Goal: Information Seeking & Learning: Understand process/instructions

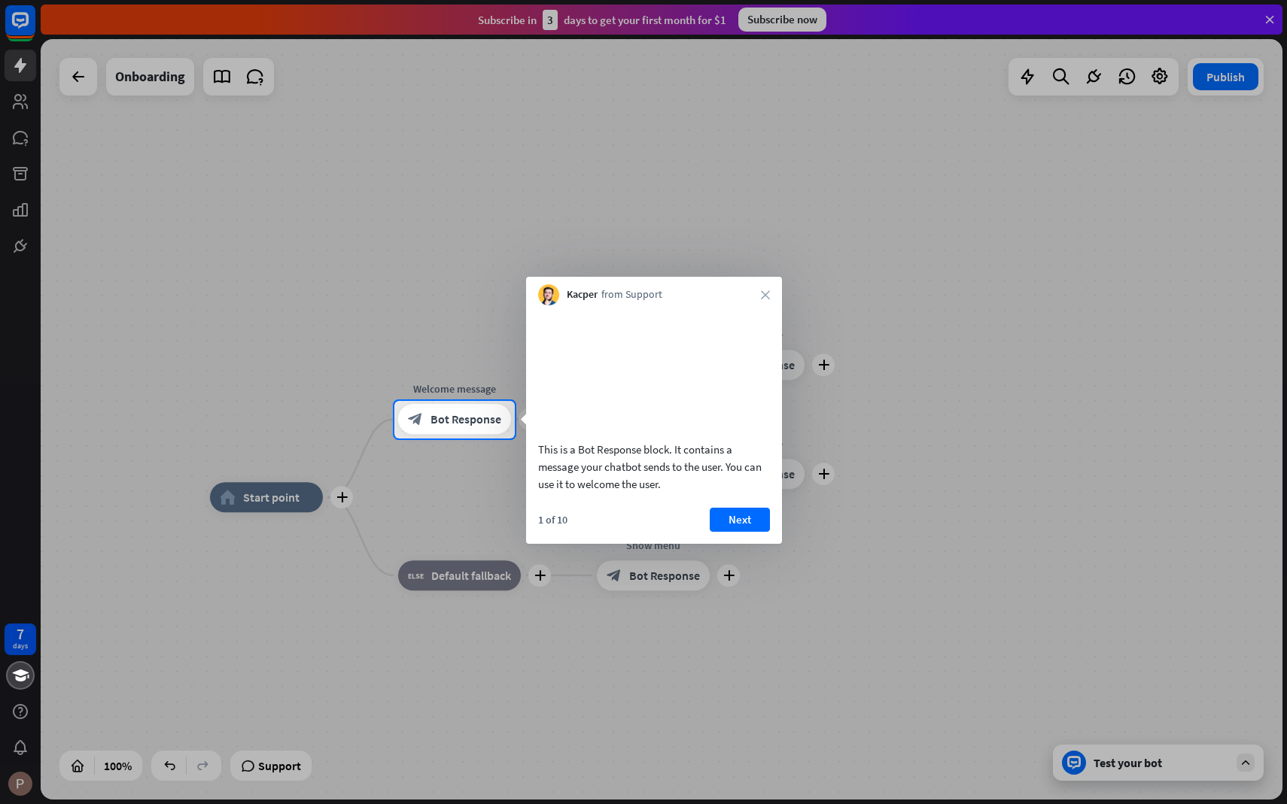
click at [625, 382] on video at bounding box center [654, 371] width 232 height 116
click at [745, 532] on button "Next" at bounding box center [740, 520] width 60 height 24
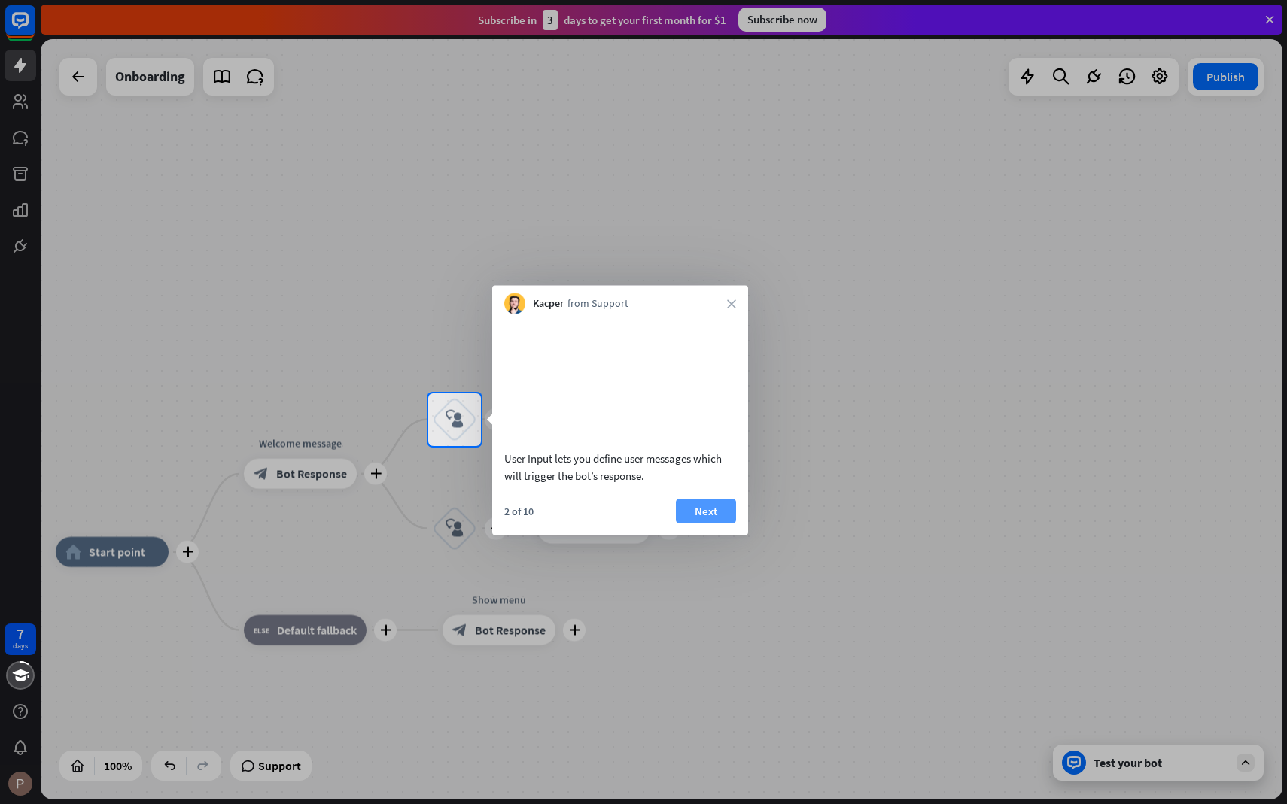
click at [703, 522] on button "Next" at bounding box center [706, 511] width 60 height 24
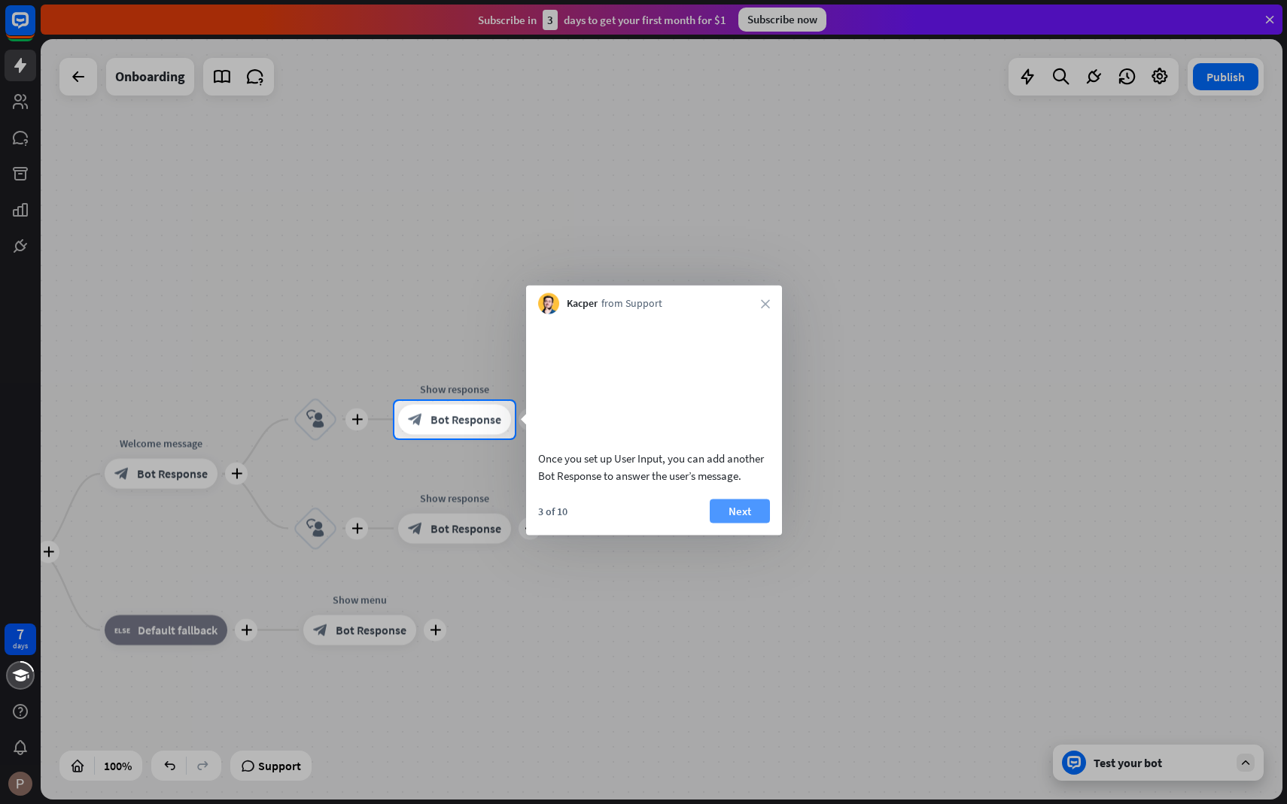
click at [729, 523] on button "Next" at bounding box center [740, 511] width 60 height 24
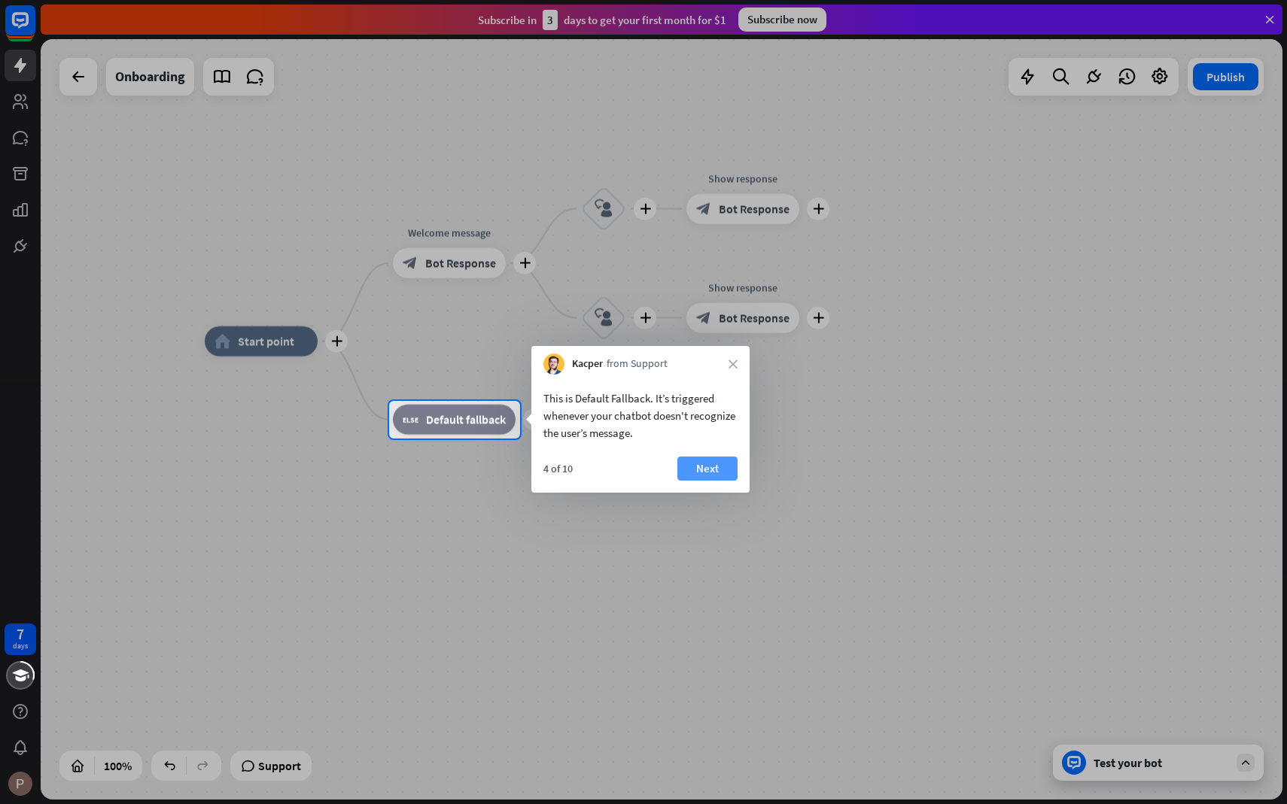
click at [710, 476] on button "Next" at bounding box center [707, 469] width 60 height 24
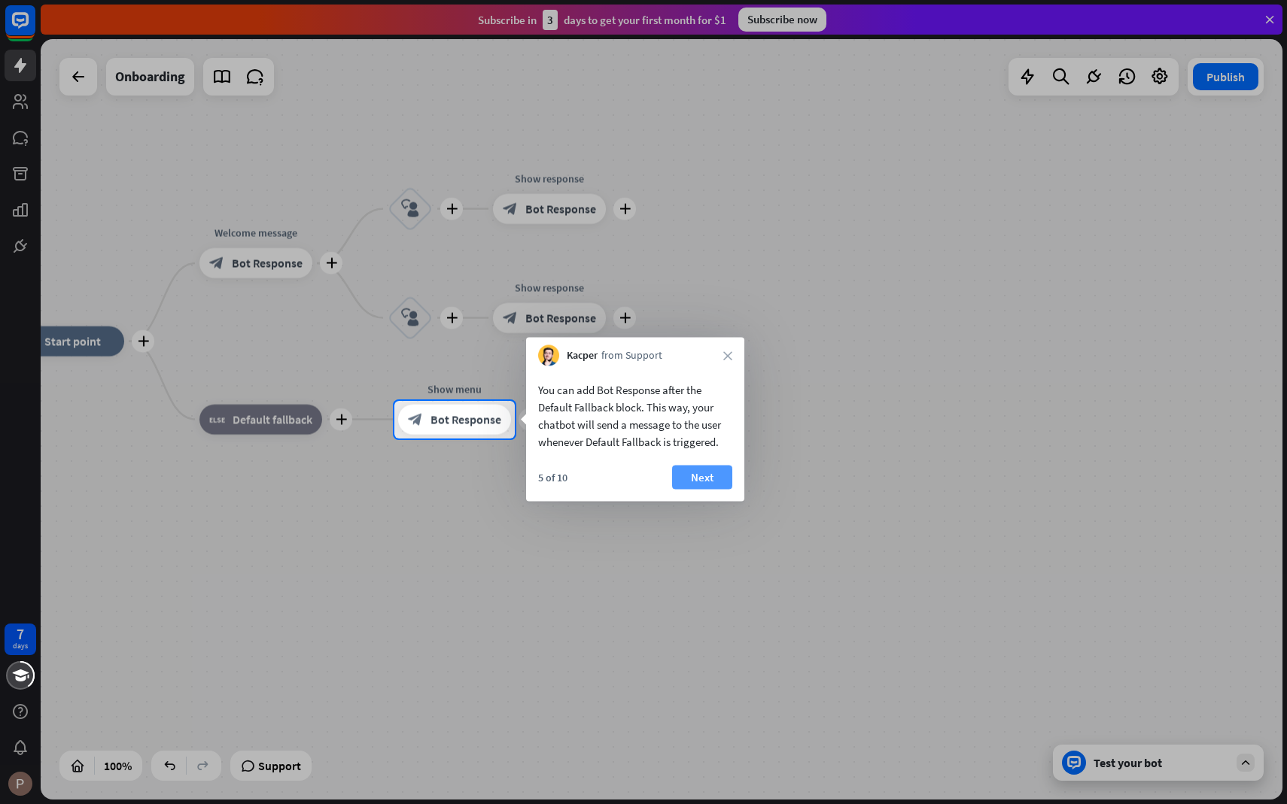
click at [720, 476] on button "Next" at bounding box center [702, 478] width 60 height 24
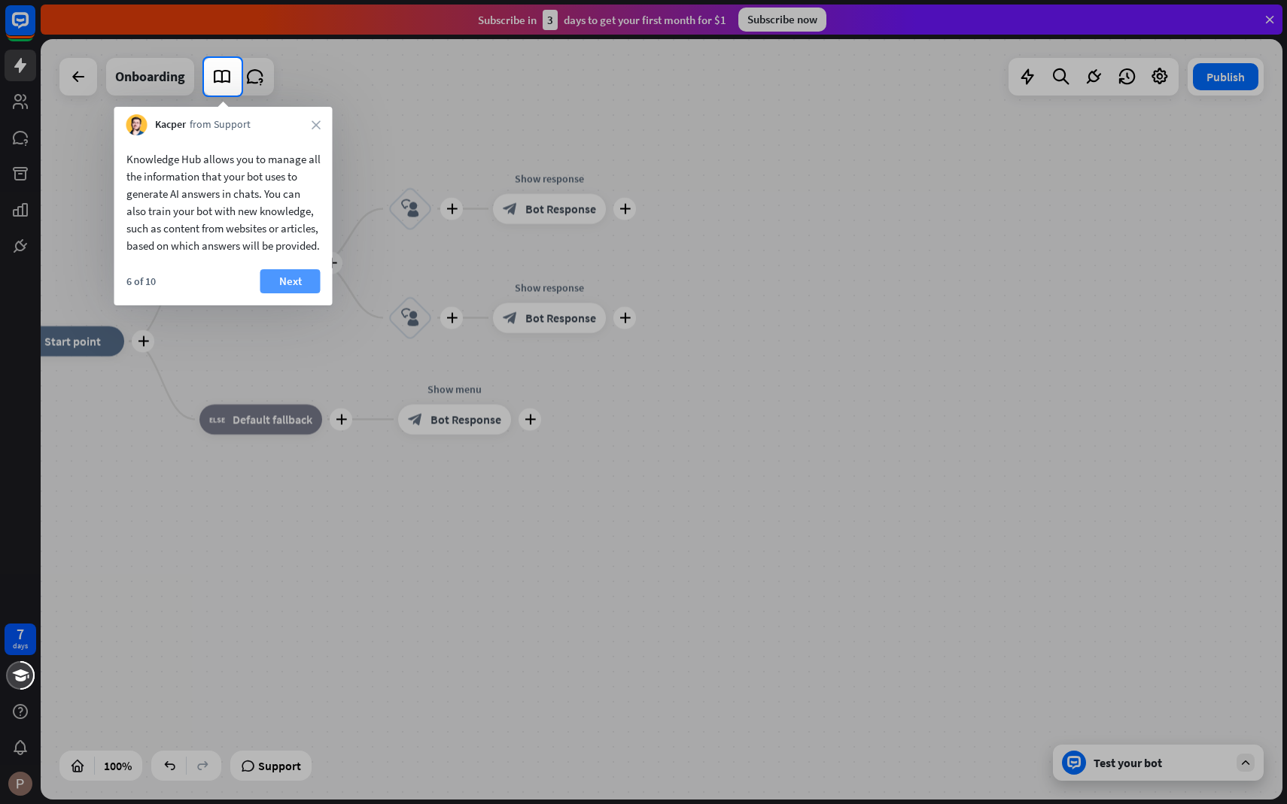
click at [305, 293] on button "Next" at bounding box center [290, 281] width 60 height 24
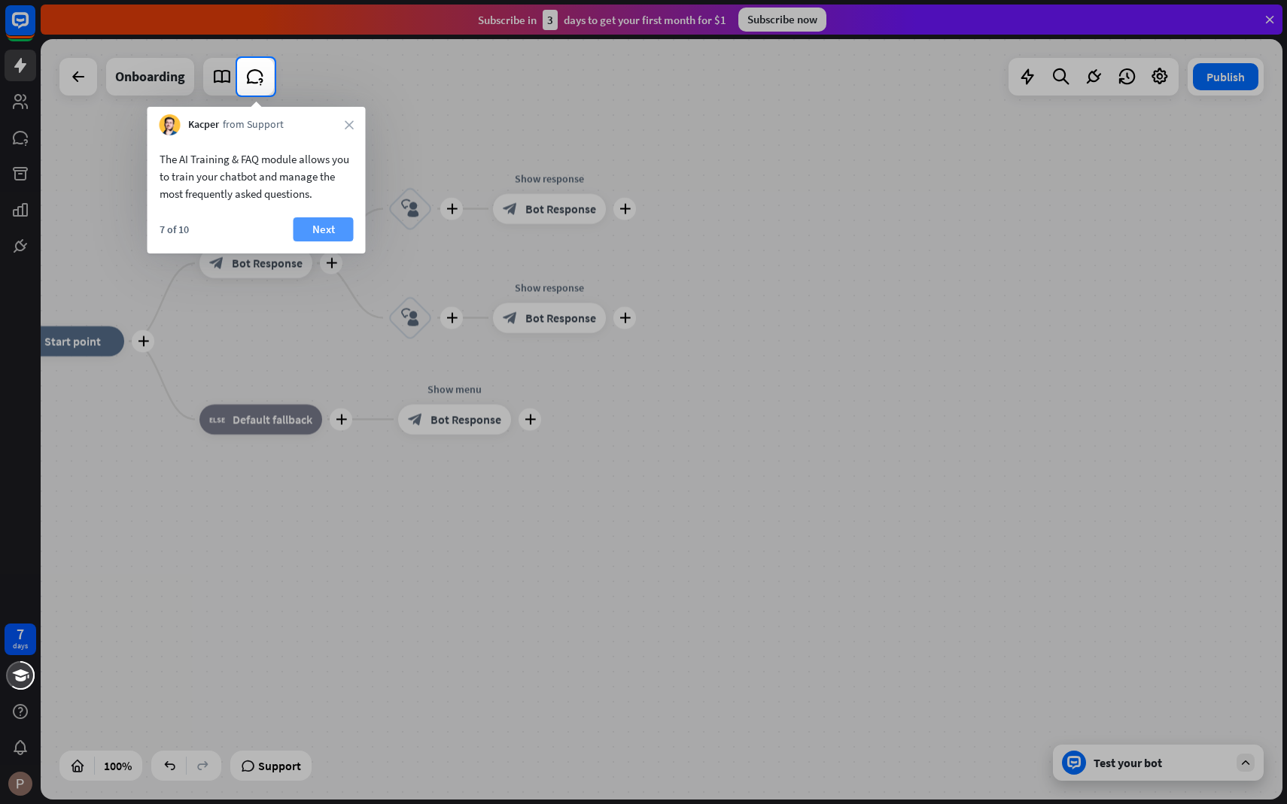
click at [318, 236] on button "Next" at bounding box center [323, 229] width 60 height 24
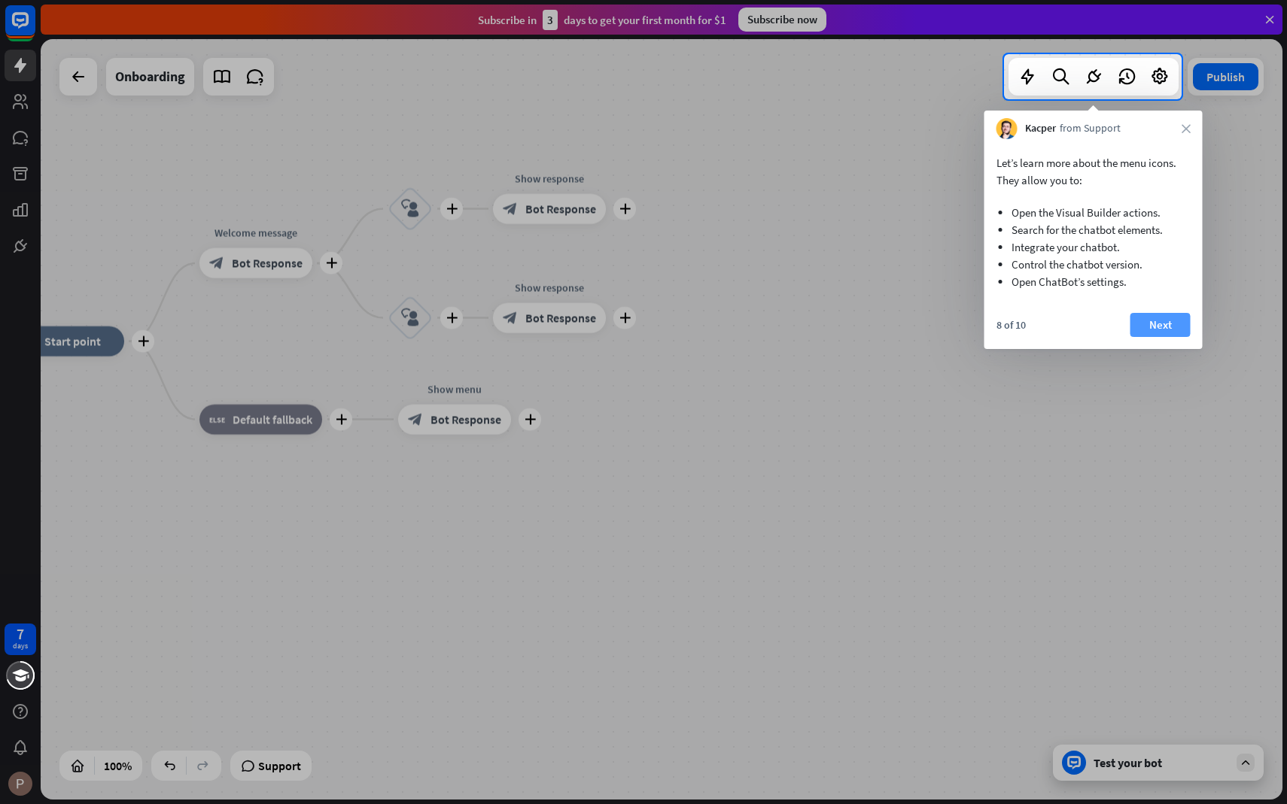
click at [1162, 329] on button "Next" at bounding box center [1160, 325] width 60 height 24
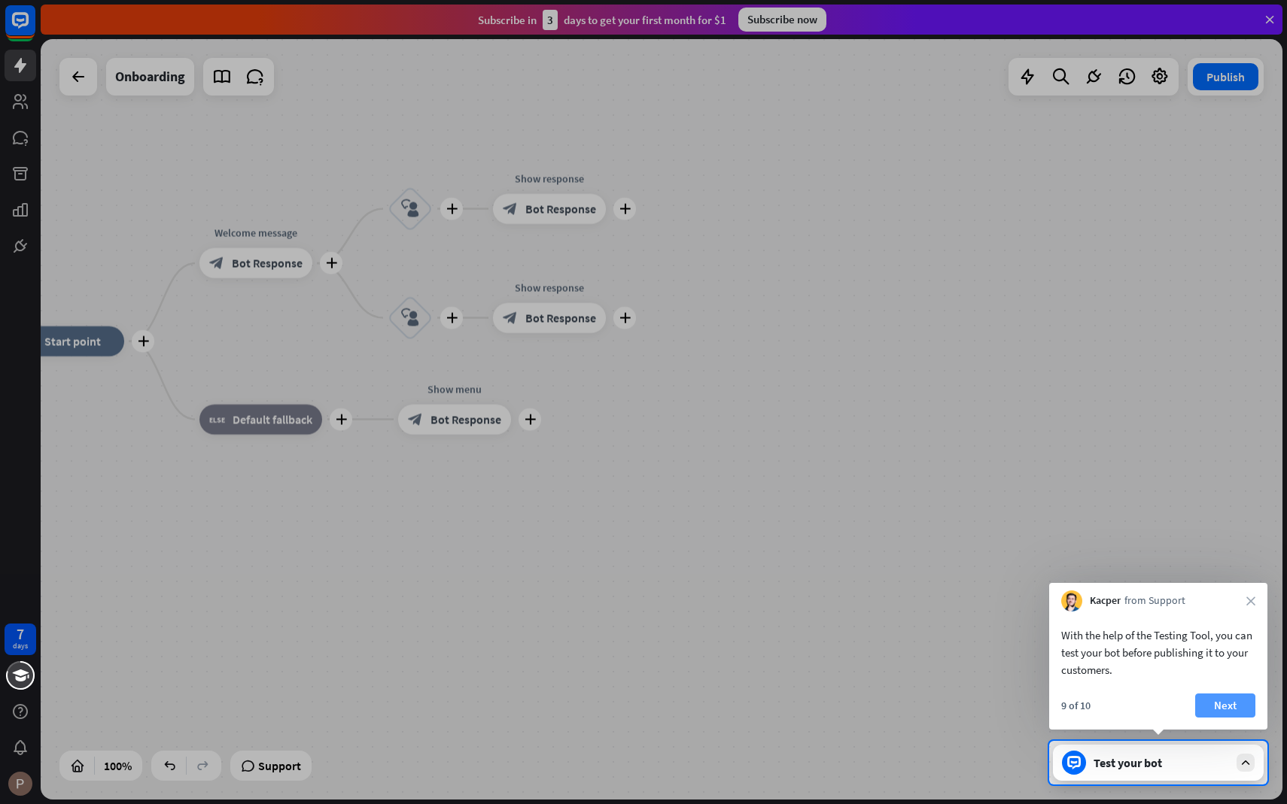
click at [1230, 701] on button "Next" at bounding box center [1225, 706] width 60 height 24
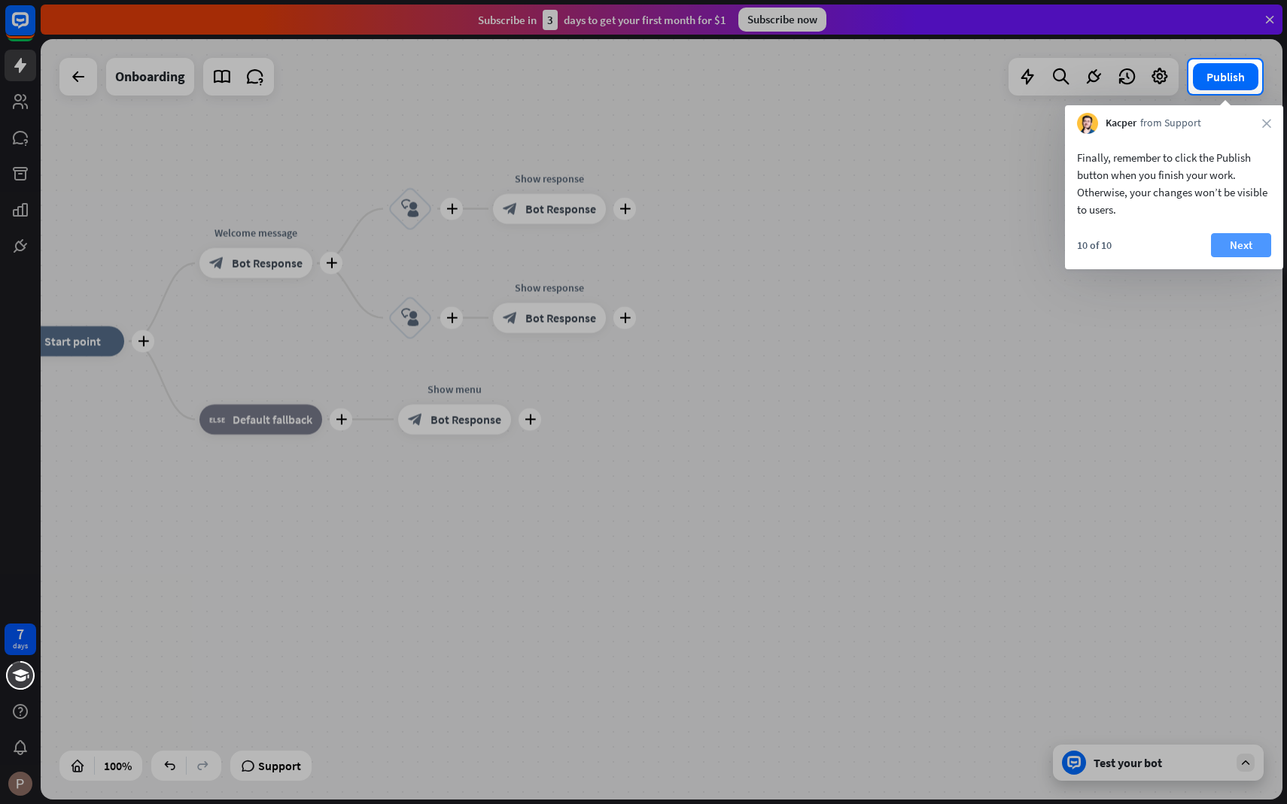
click at [1227, 249] on button "Next" at bounding box center [1241, 245] width 60 height 24
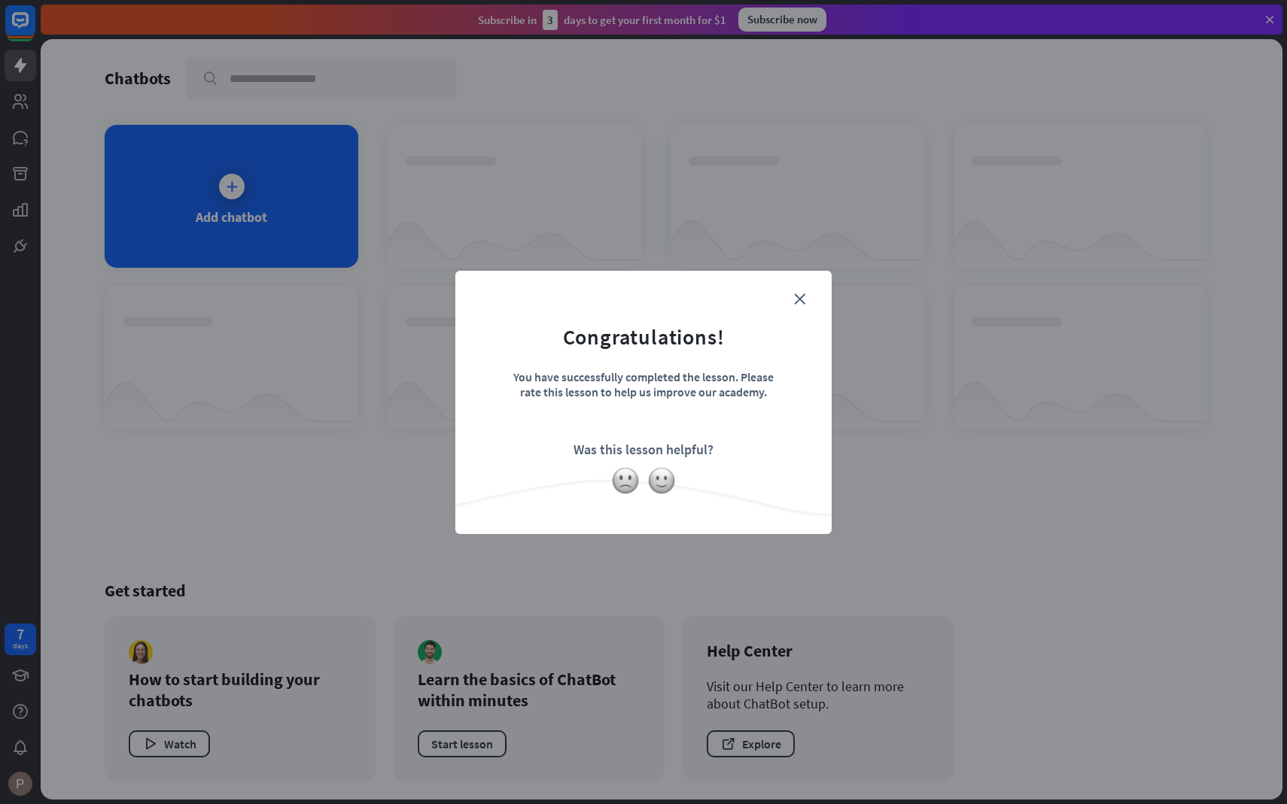
click at [655, 455] on div "Was this lesson helpful?" at bounding box center [643, 449] width 140 height 17
click at [800, 296] on icon "close" at bounding box center [799, 298] width 11 height 11
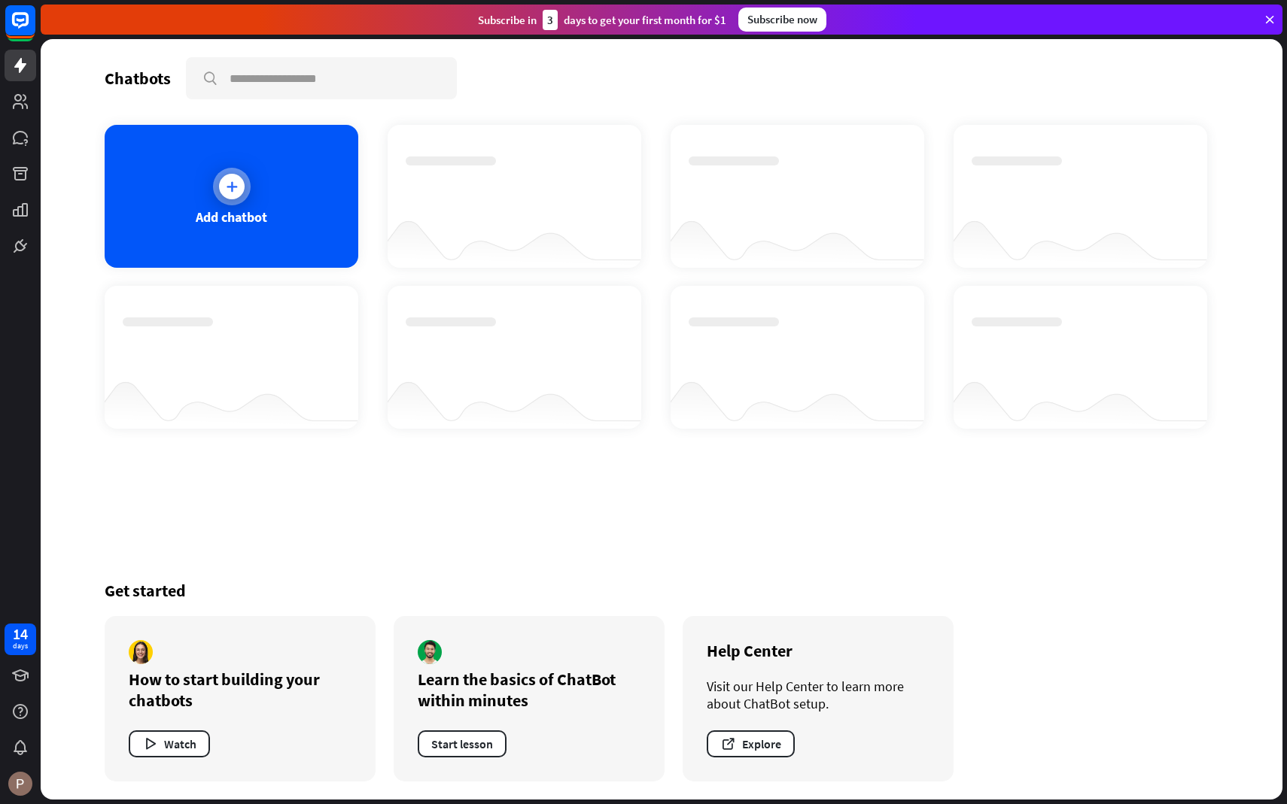
click at [233, 186] on icon at bounding box center [231, 186] width 15 height 15
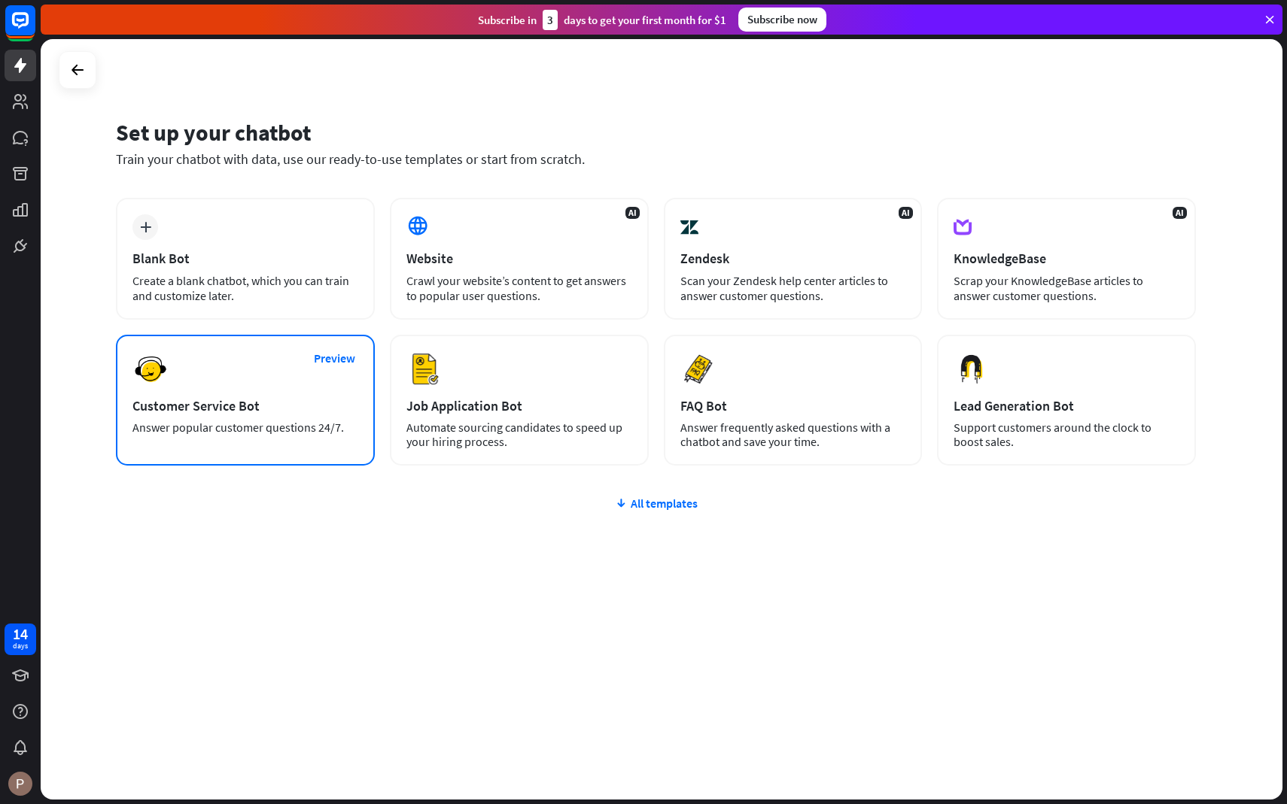
click at [177, 374] on div "Preview Customer Service Bot Answer popular customer questions 24/7." at bounding box center [245, 400] width 259 height 131
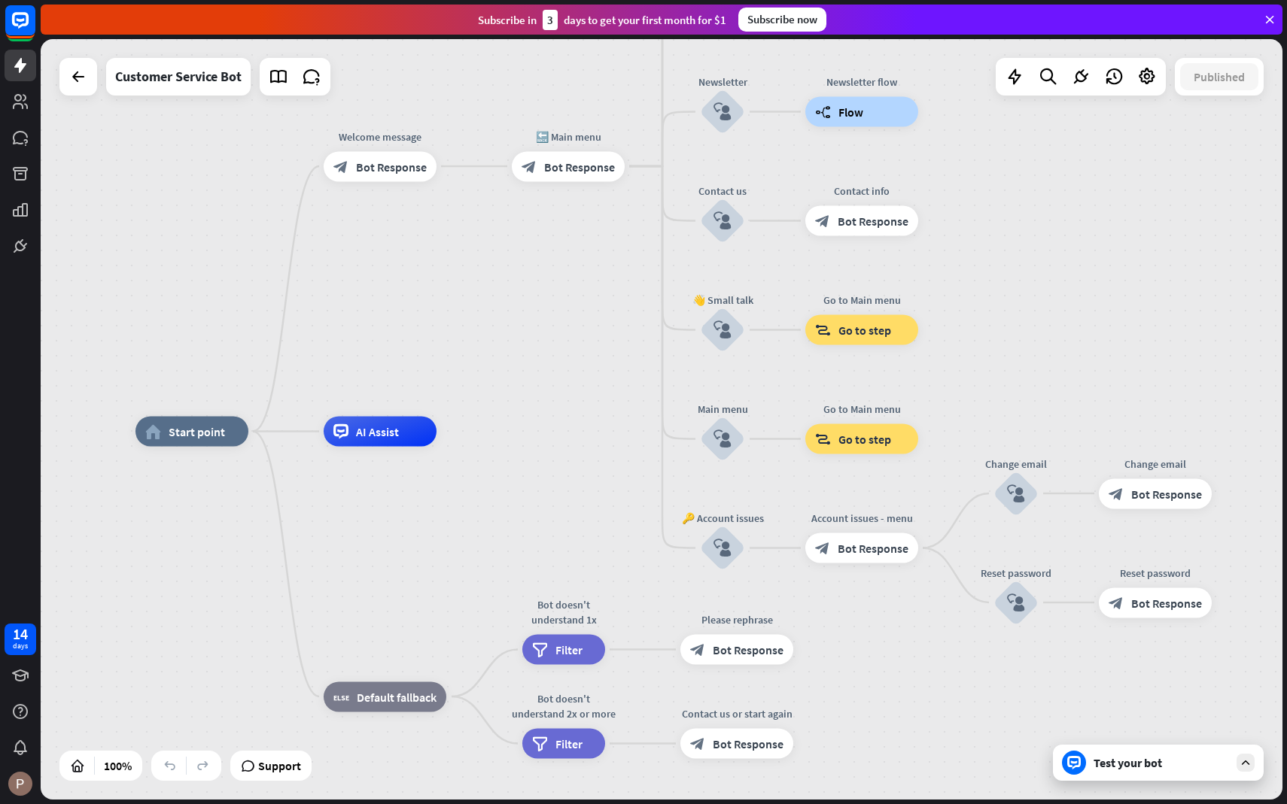
click at [1112, 757] on div "Test your bot" at bounding box center [1160, 763] width 135 height 15
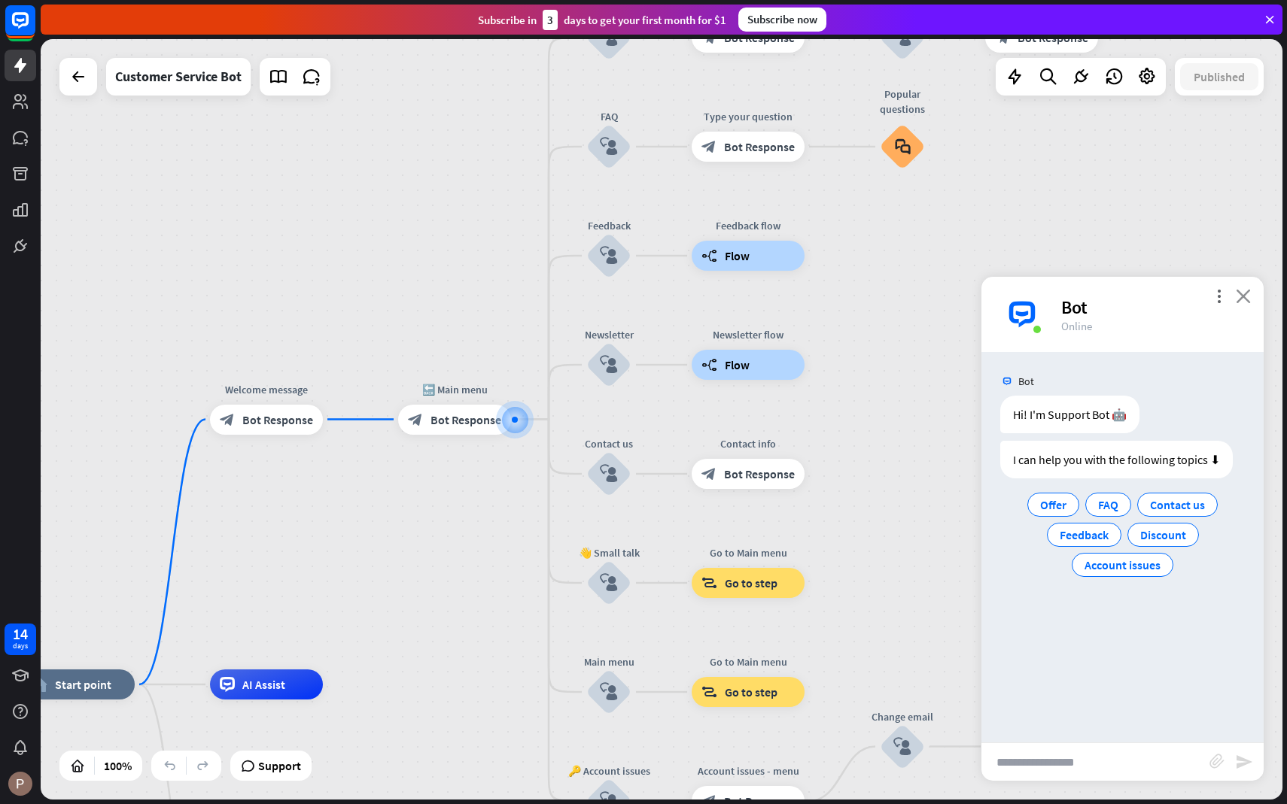
click at [1242, 293] on icon "close" at bounding box center [1243, 296] width 15 height 14
